Goal: Navigation & Orientation: Find specific page/section

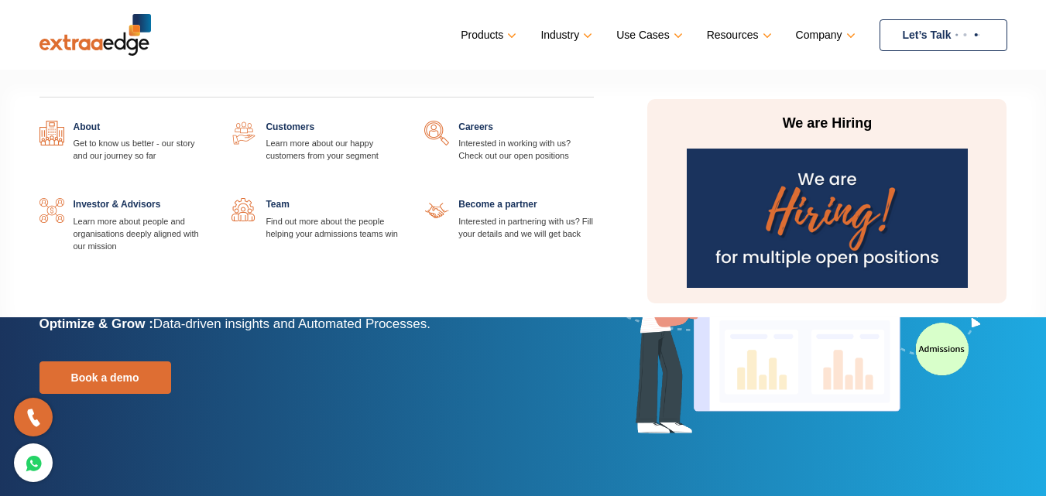
click at [594, 121] on link at bounding box center [594, 121] width 0 height 0
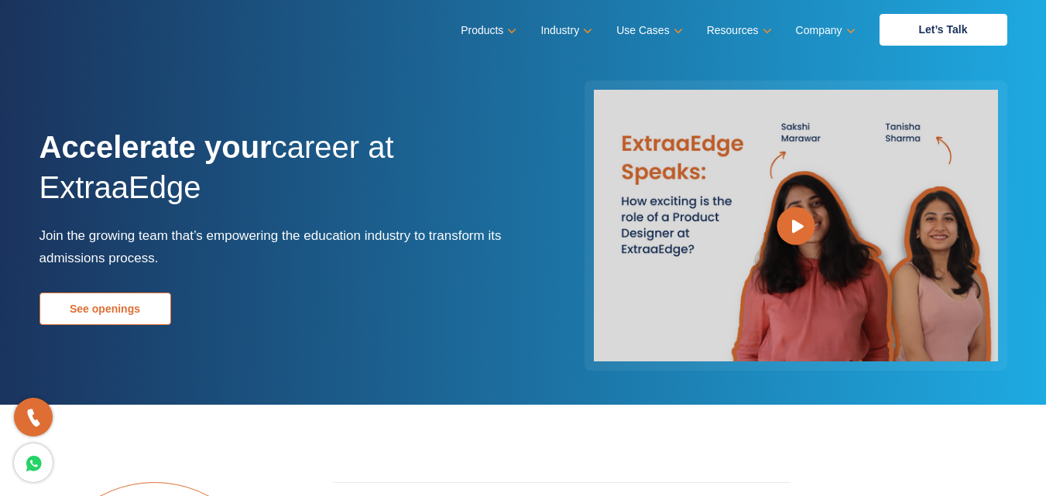
click at [148, 302] on link "See openings" at bounding box center [106, 309] width 132 height 33
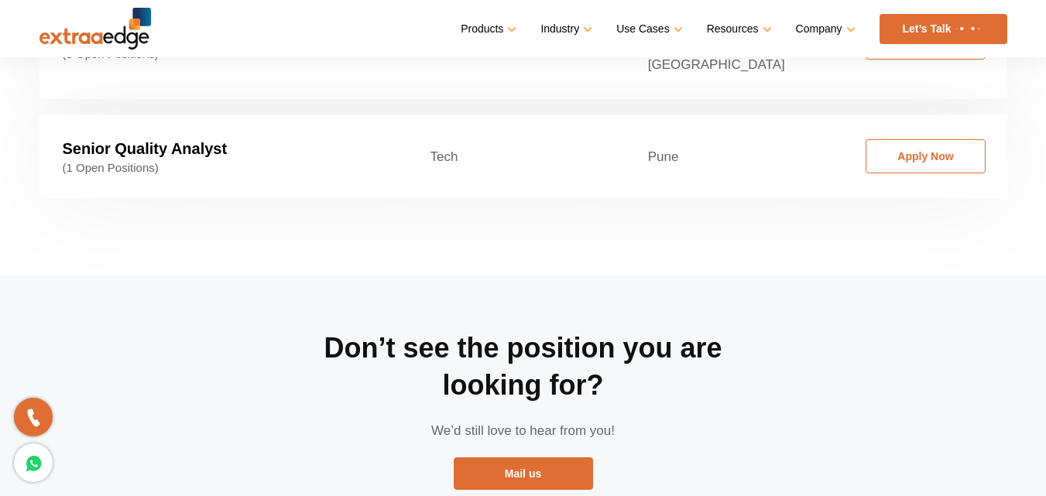
scroll to position [2807, 0]
